Goal: Navigation & Orientation: Go to known website

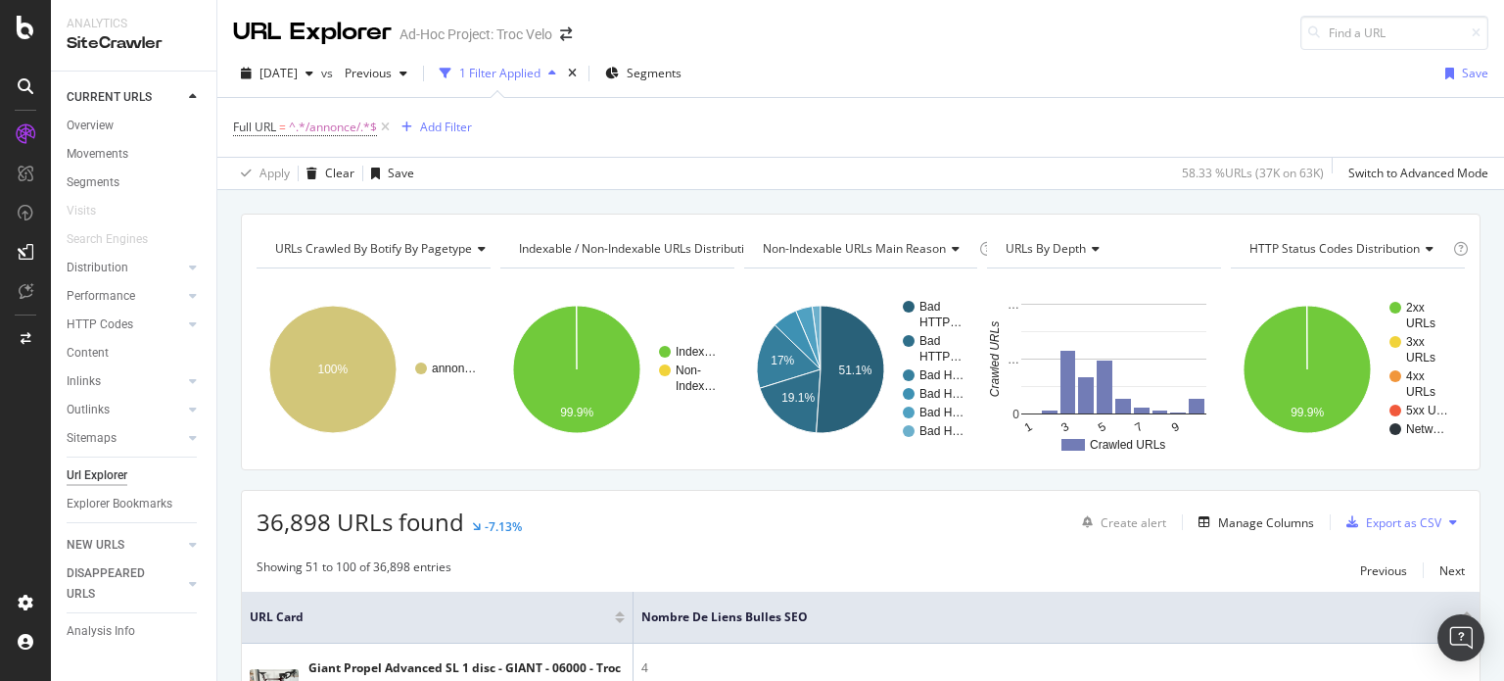
scroll to position [3624, 0]
